Goal: Task Accomplishment & Management: Manage account settings

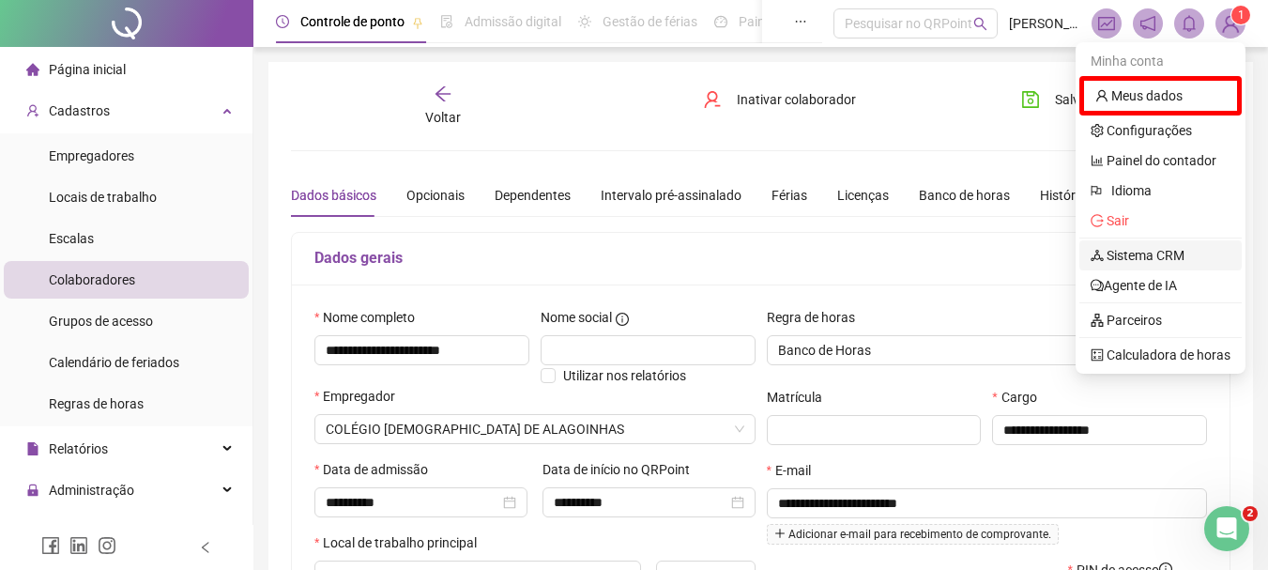
click at [1098, 251] on link "Sistema CRM" at bounding box center [1138, 255] width 94 height 15
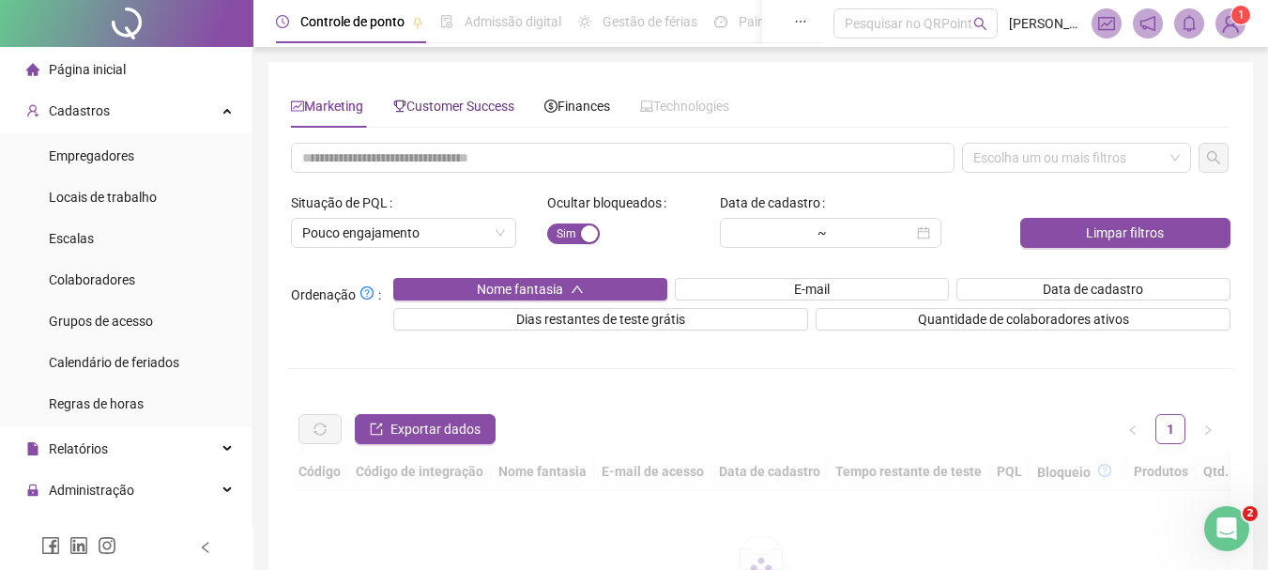
click at [462, 105] on span "Customer Success" at bounding box center [453, 106] width 121 height 15
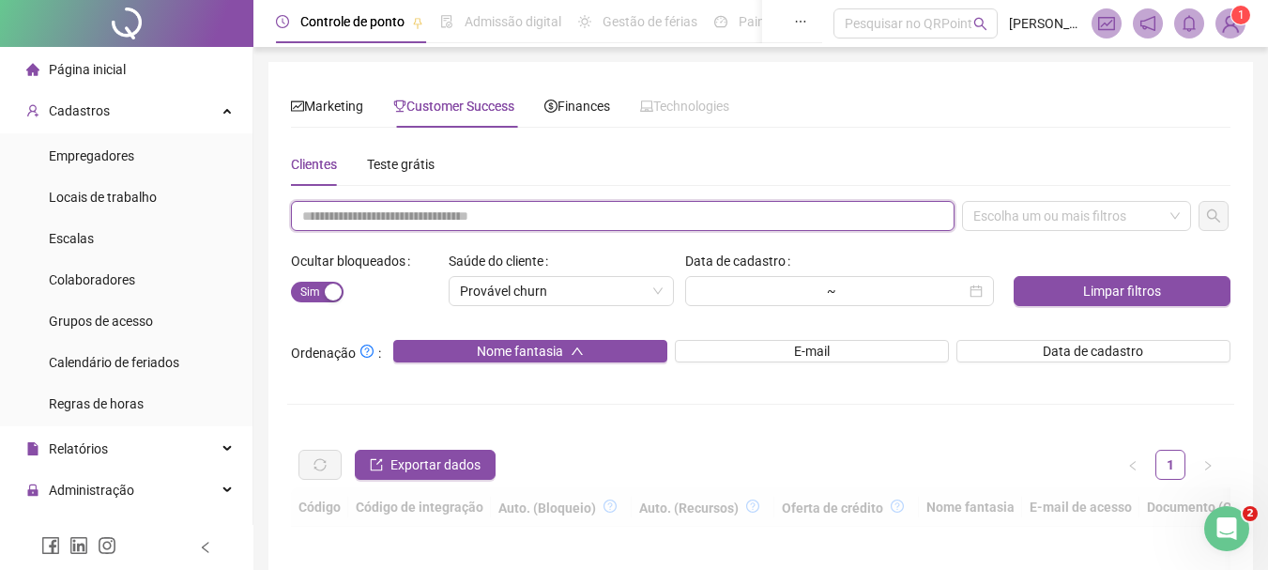
click at [472, 223] on input "text" at bounding box center [623, 216] width 664 height 30
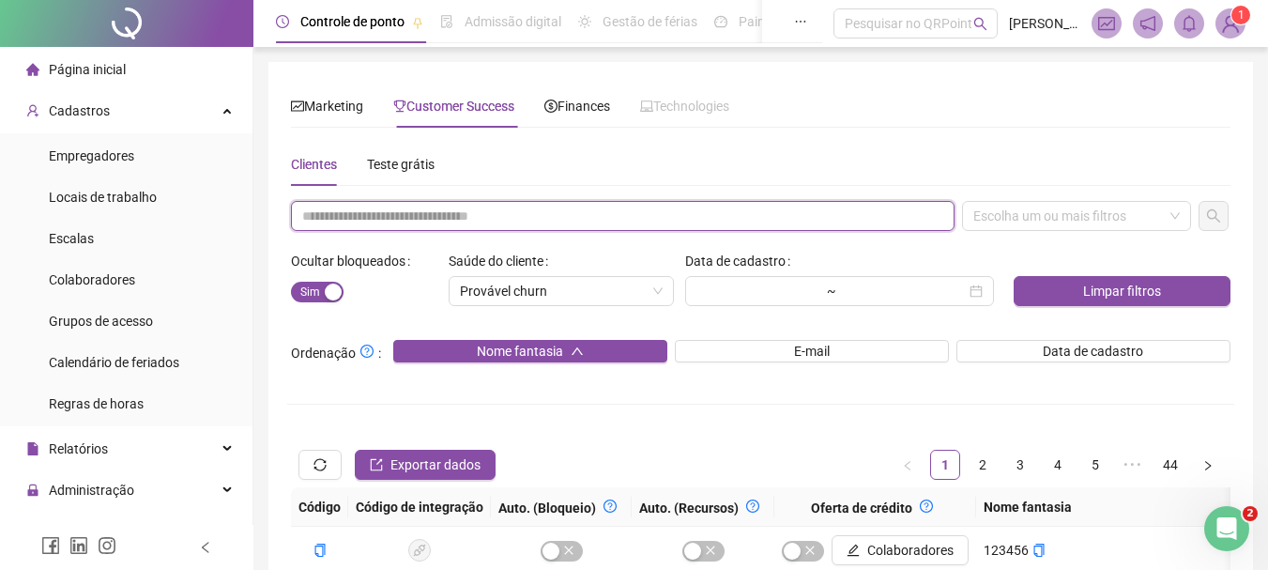
paste input "**********"
click at [1027, 216] on div "Escolha um ou mais filtros" at bounding box center [1076, 216] width 229 height 30
type input "**********"
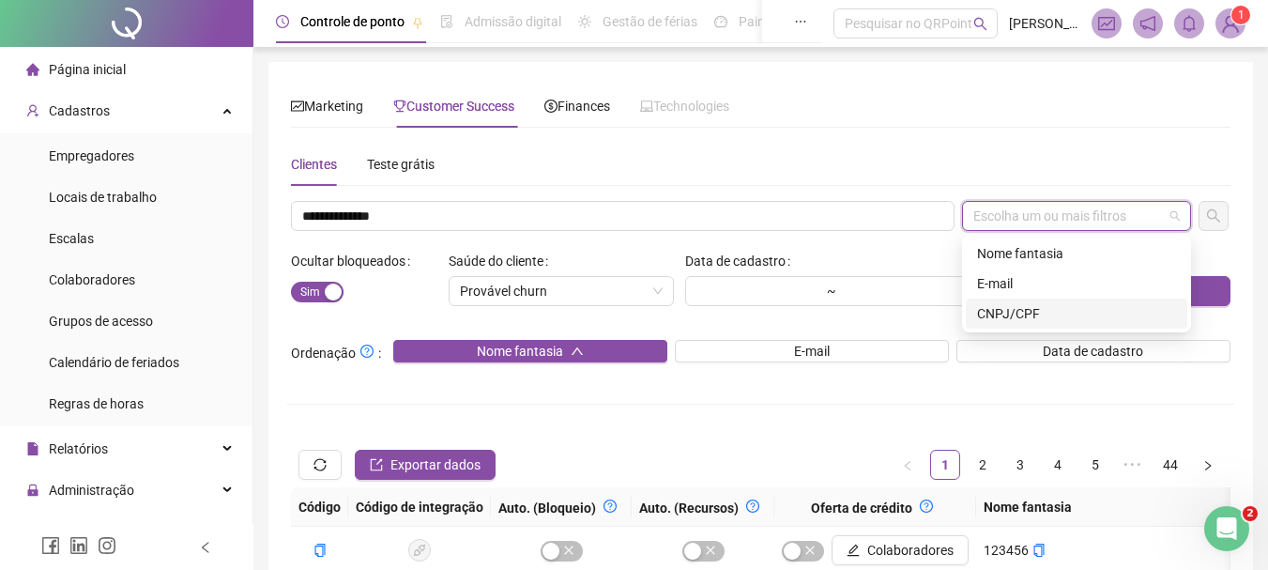
click at [1027, 312] on div "CNPJ/CPF" at bounding box center [1076, 313] width 199 height 21
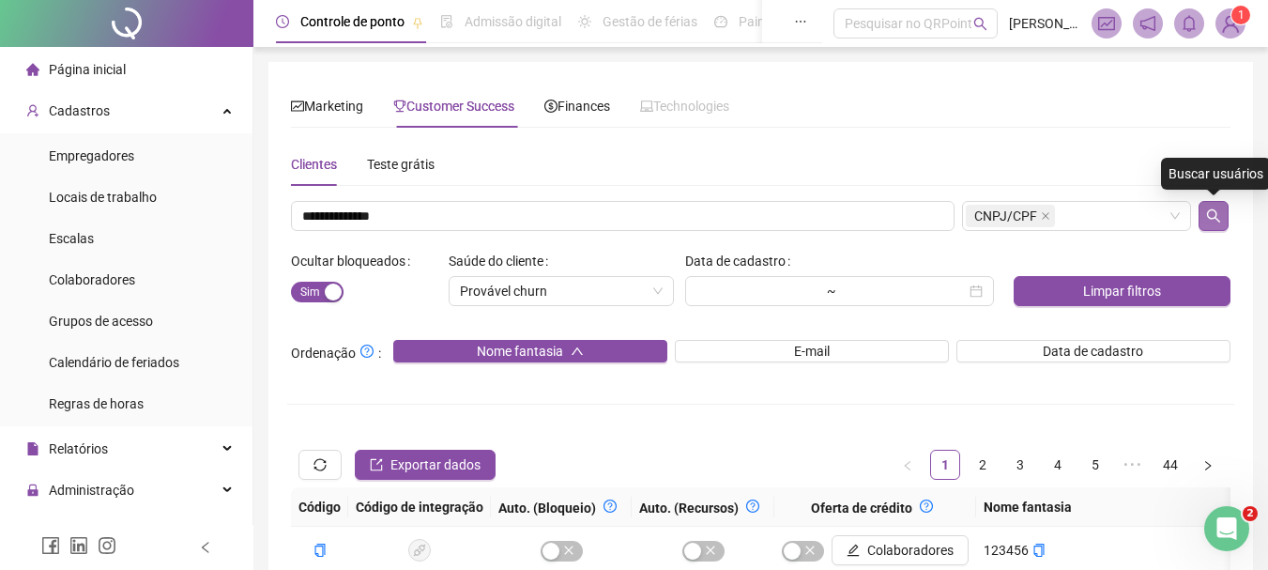
click at [1210, 215] on icon "search" at bounding box center [1213, 215] width 15 height 15
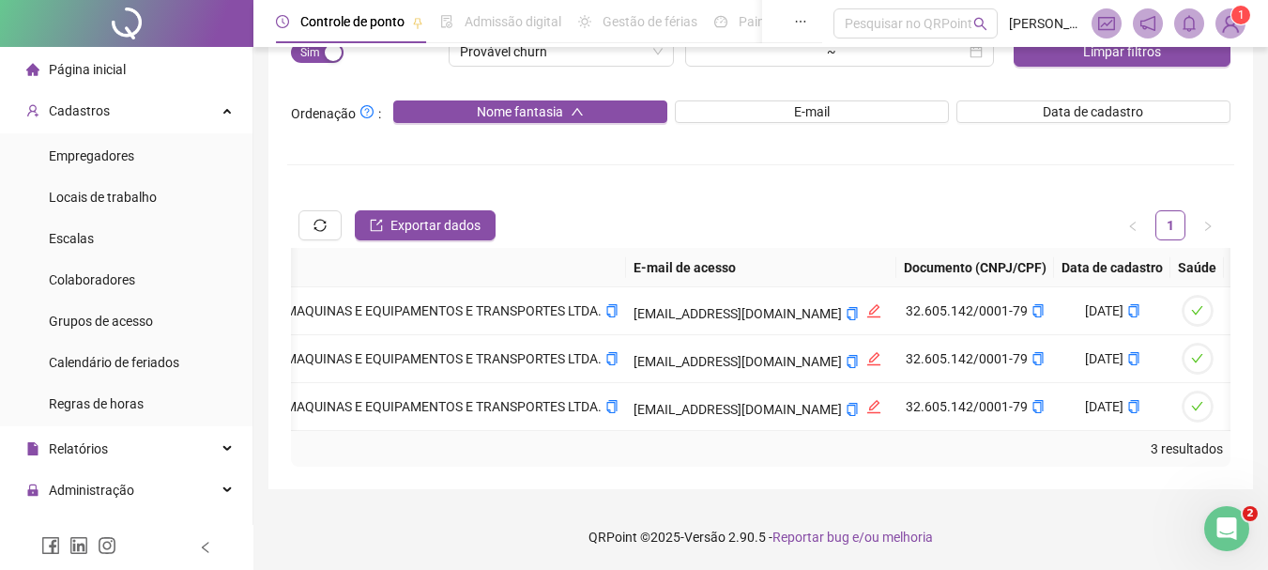
scroll to position [0, 1644]
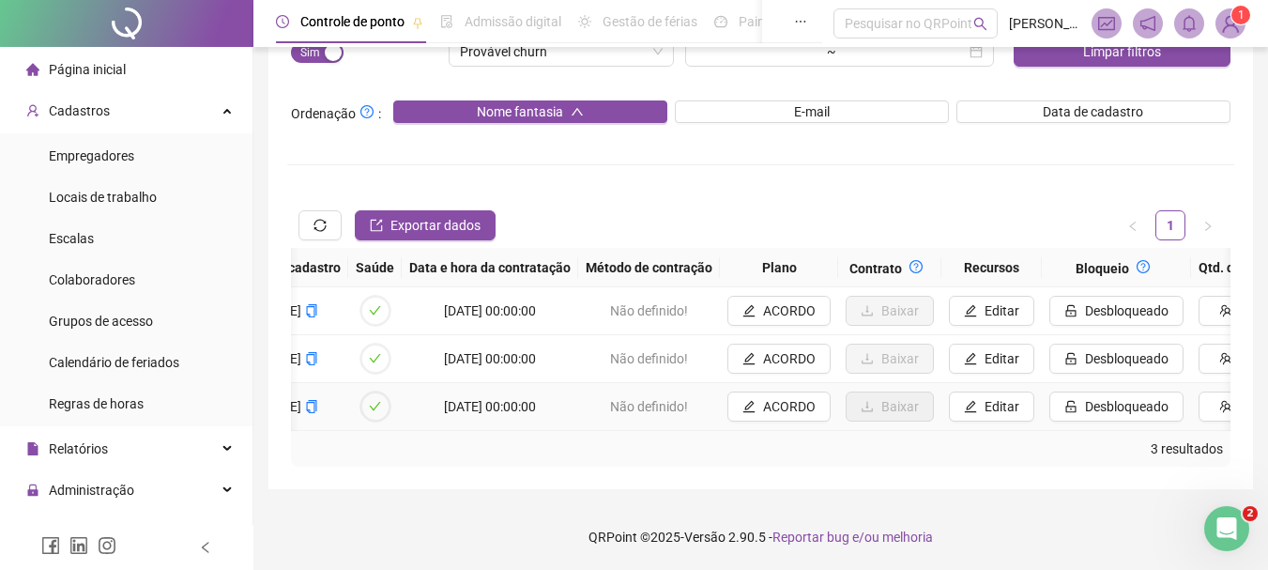
click at [1074, 416] on td "Desbloqueado" at bounding box center [1116, 407] width 149 height 48
click at [1093, 431] on div "3 resultados" at bounding box center [760, 449] width 939 height 36
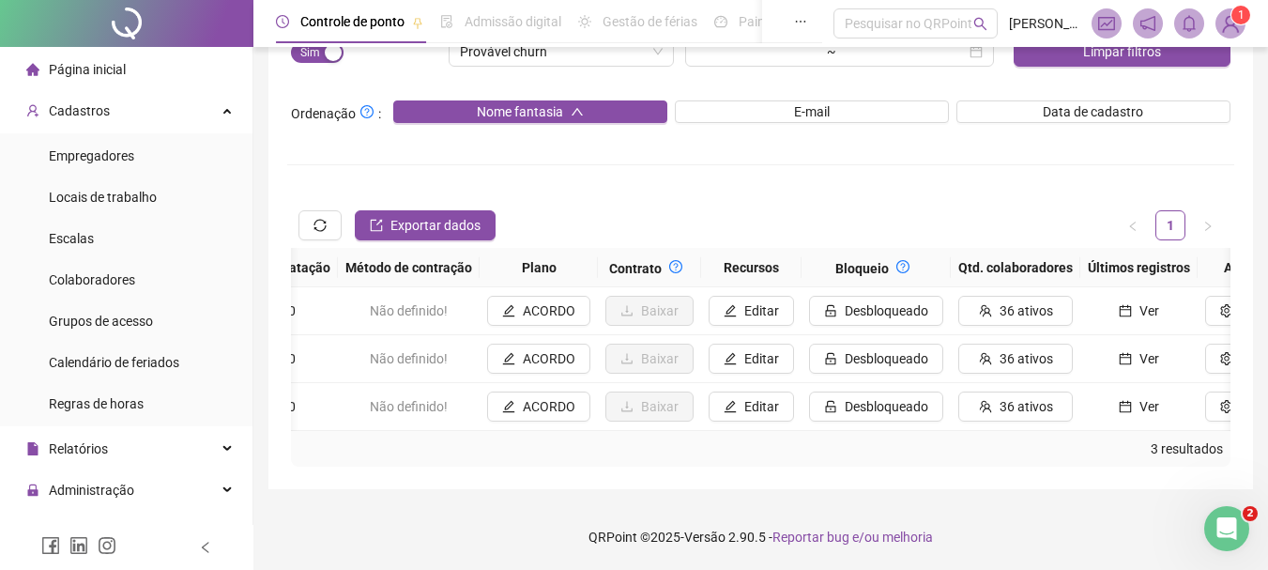
scroll to position [0, 1895]
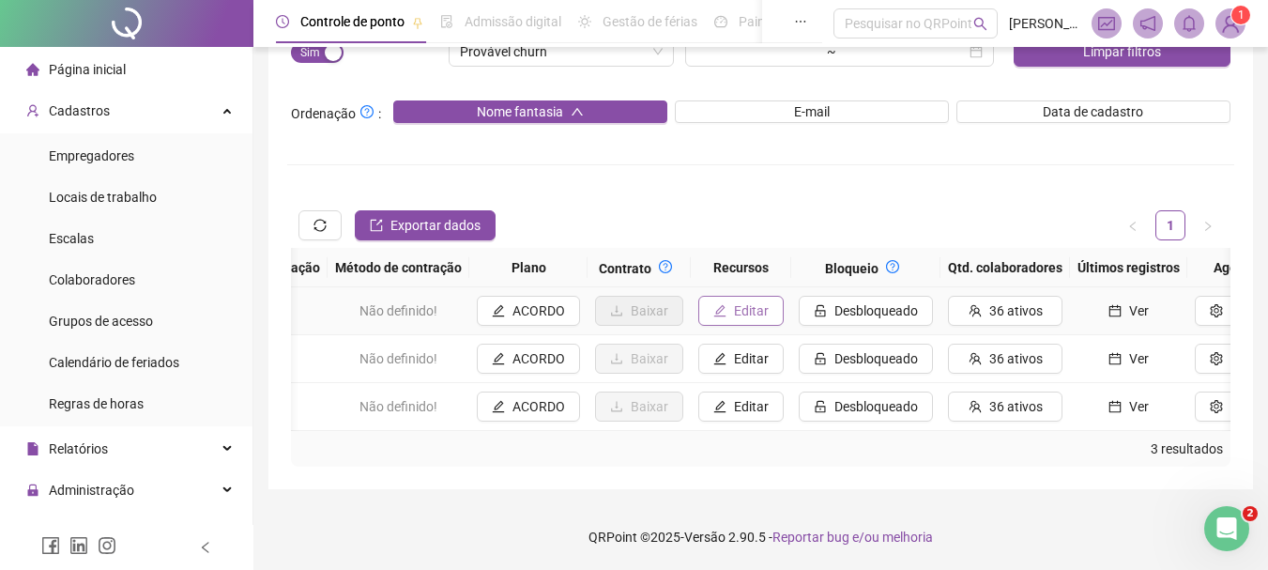
click at [734, 300] on span "Editar" at bounding box center [751, 310] width 35 height 21
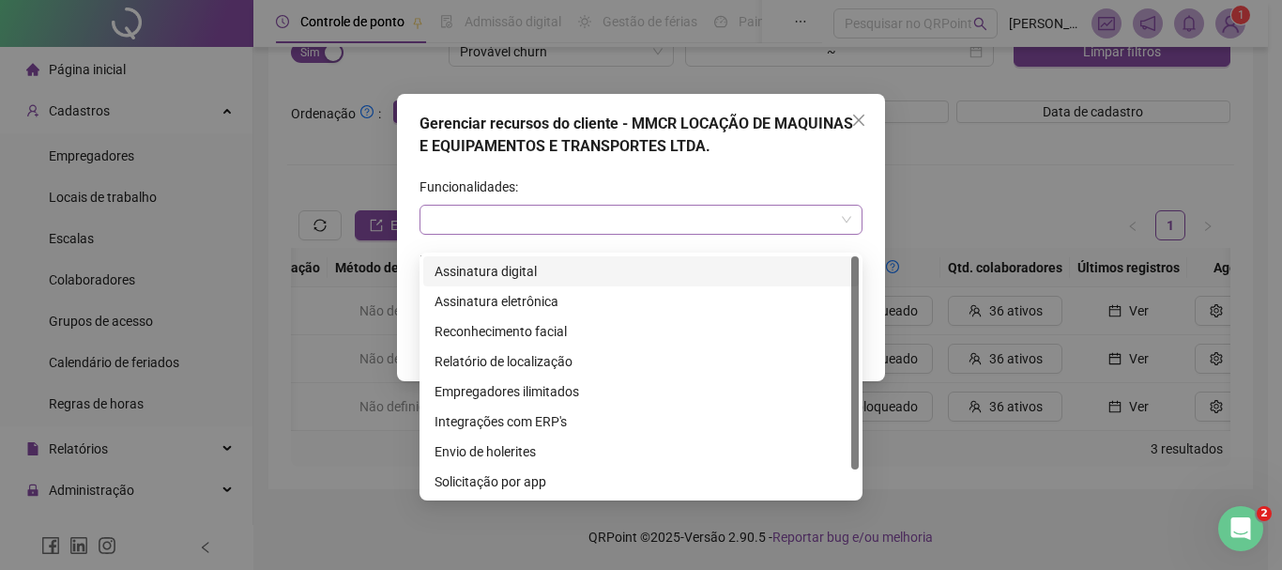
click at [566, 232] on div at bounding box center [641, 220] width 443 height 30
click at [477, 381] on div "Empregadores ilimitados" at bounding box center [641, 391] width 413 height 21
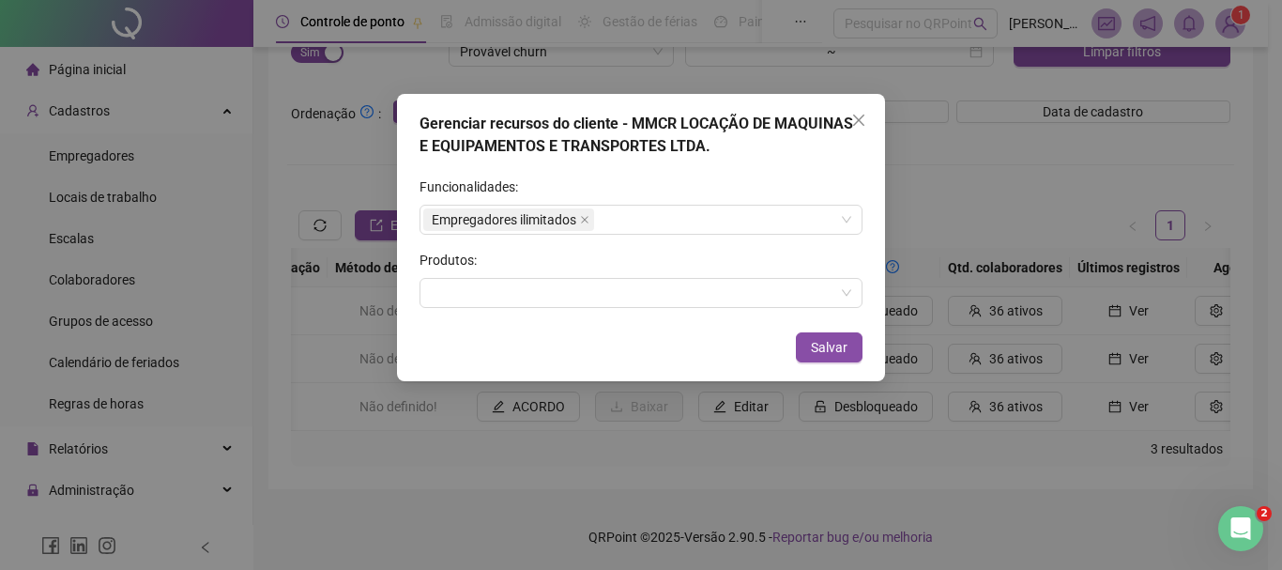
click at [886, 299] on div "Gerenciar recursos do cliente - MMCR LOCAÇÃO DE MAQUINAS E EQUIPAMENTOS E TRANS…" at bounding box center [641, 285] width 1282 height 570
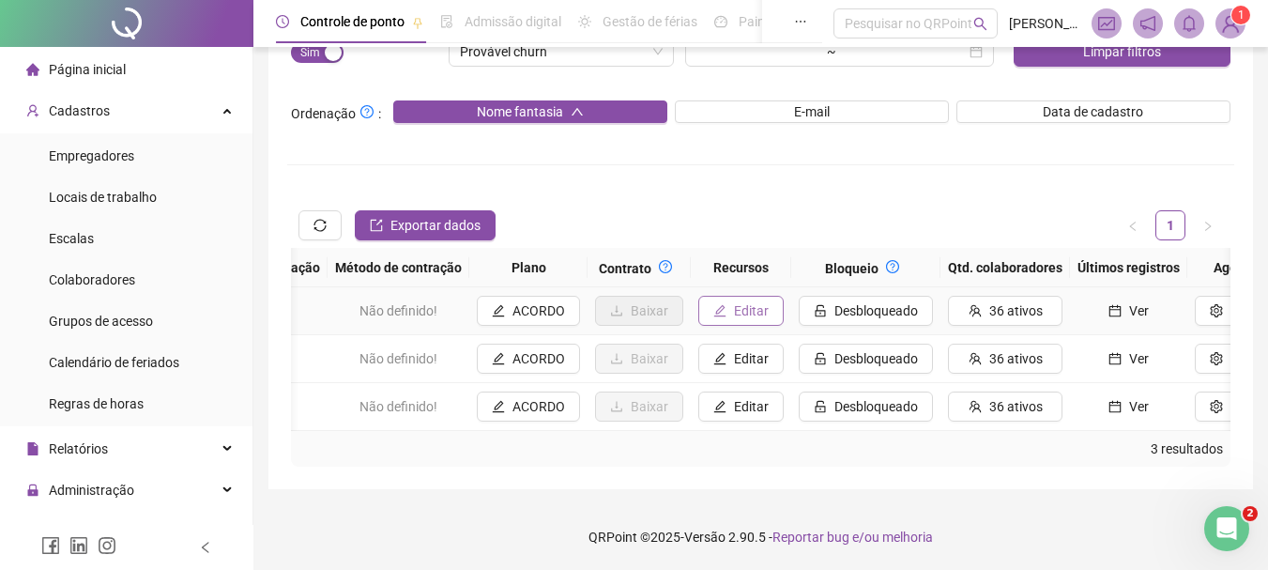
click at [698, 296] on button "Editar" at bounding box center [740, 311] width 85 height 30
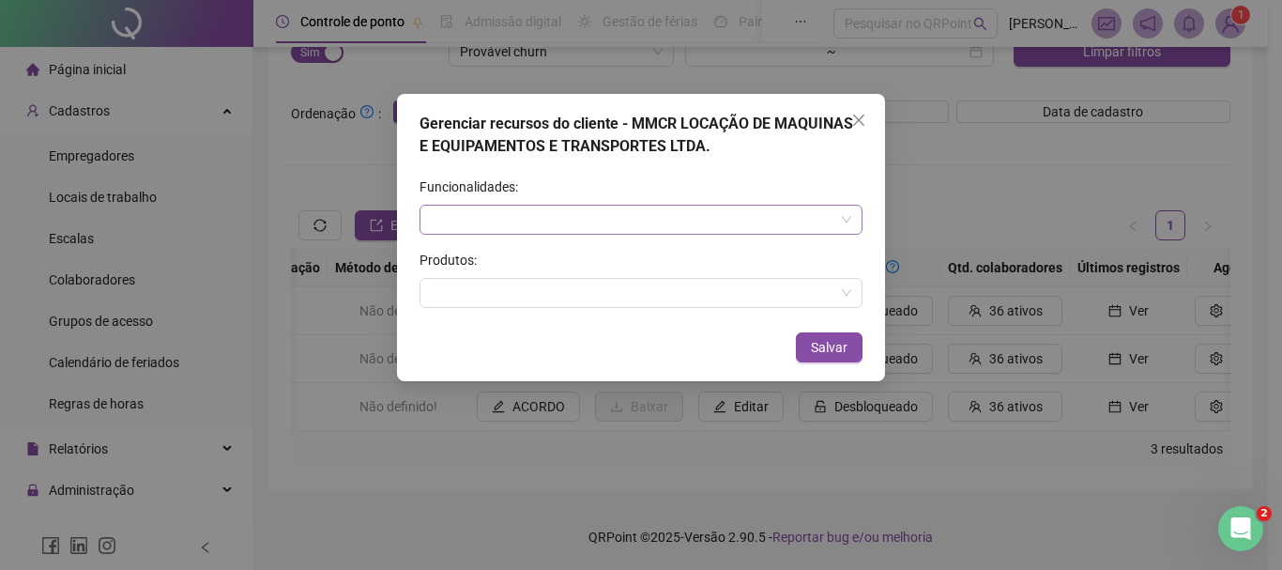
click at [685, 214] on div at bounding box center [641, 220] width 443 height 30
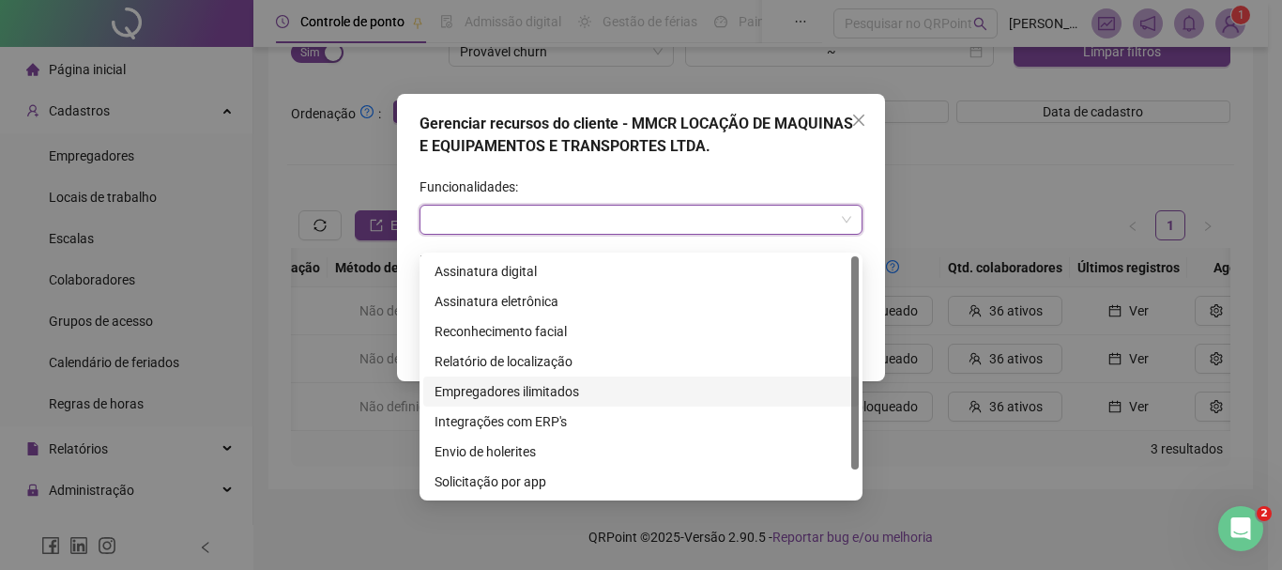
click at [498, 385] on div "Empregadores ilimitados" at bounding box center [641, 391] width 413 height 21
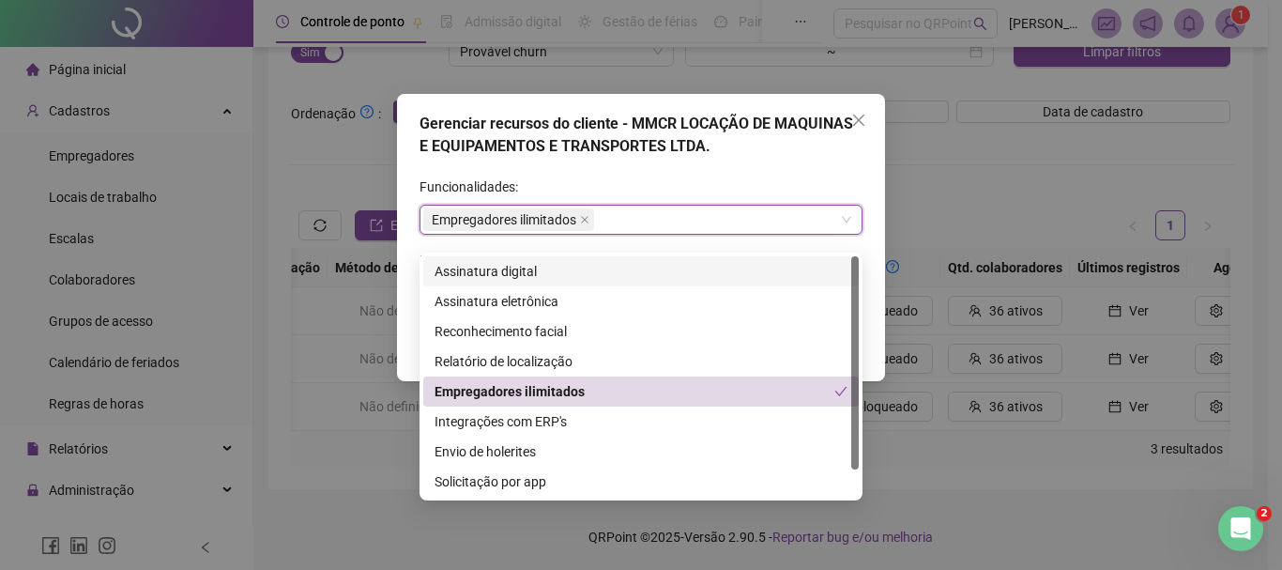
click at [687, 167] on div "Gerenciar recursos do cliente - MMCR LOCAÇÃO DE MAQUINAS E EQUIPAMENTOS E TRANS…" at bounding box center [641, 237] width 488 height 287
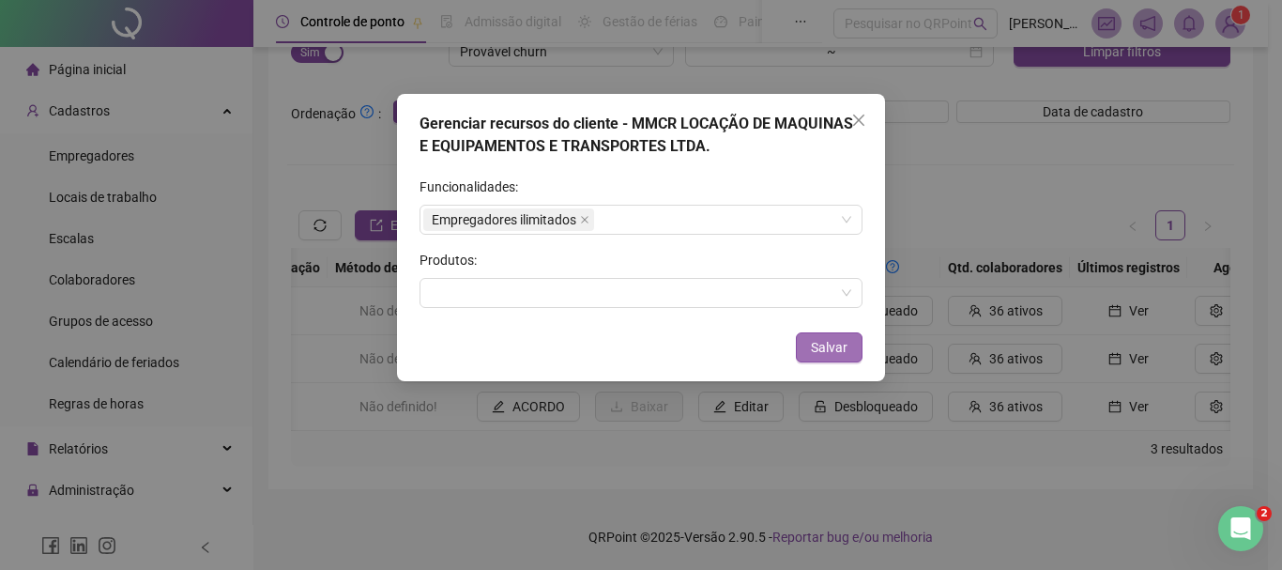
click at [821, 342] on span "Salvar" at bounding box center [829, 347] width 37 height 21
